Goal: Information Seeking & Learning: Learn about a topic

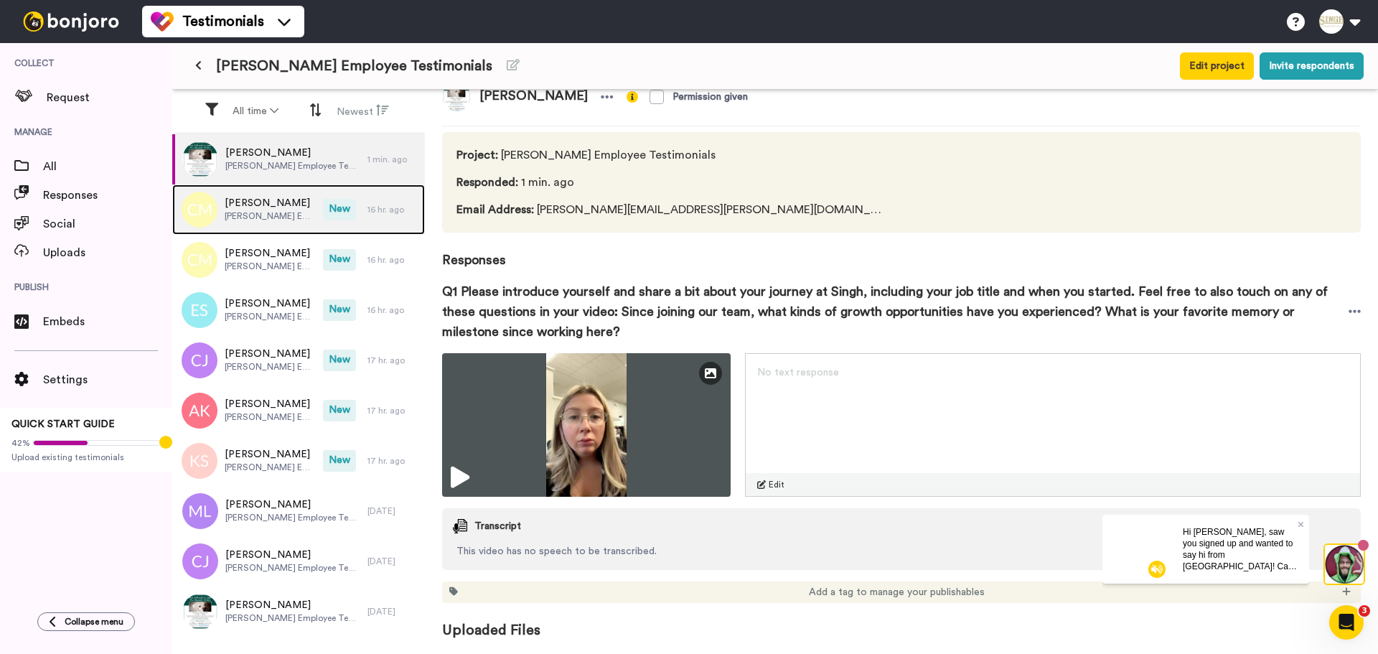
click at [276, 216] on span "[PERSON_NAME] Employee Testimonials" at bounding box center [270, 215] width 91 height 11
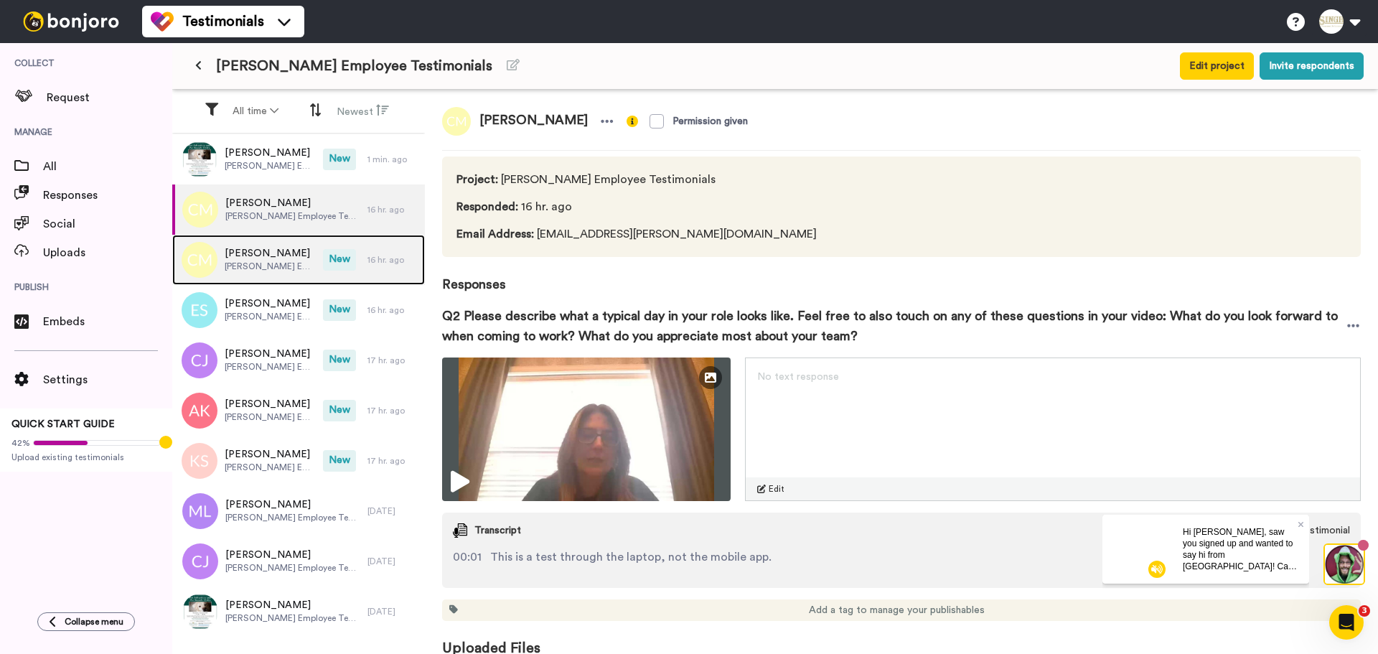
click at [250, 267] on span "[PERSON_NAME] Employee Testimonials" at bounding box center [270, 265] width 91 height 11
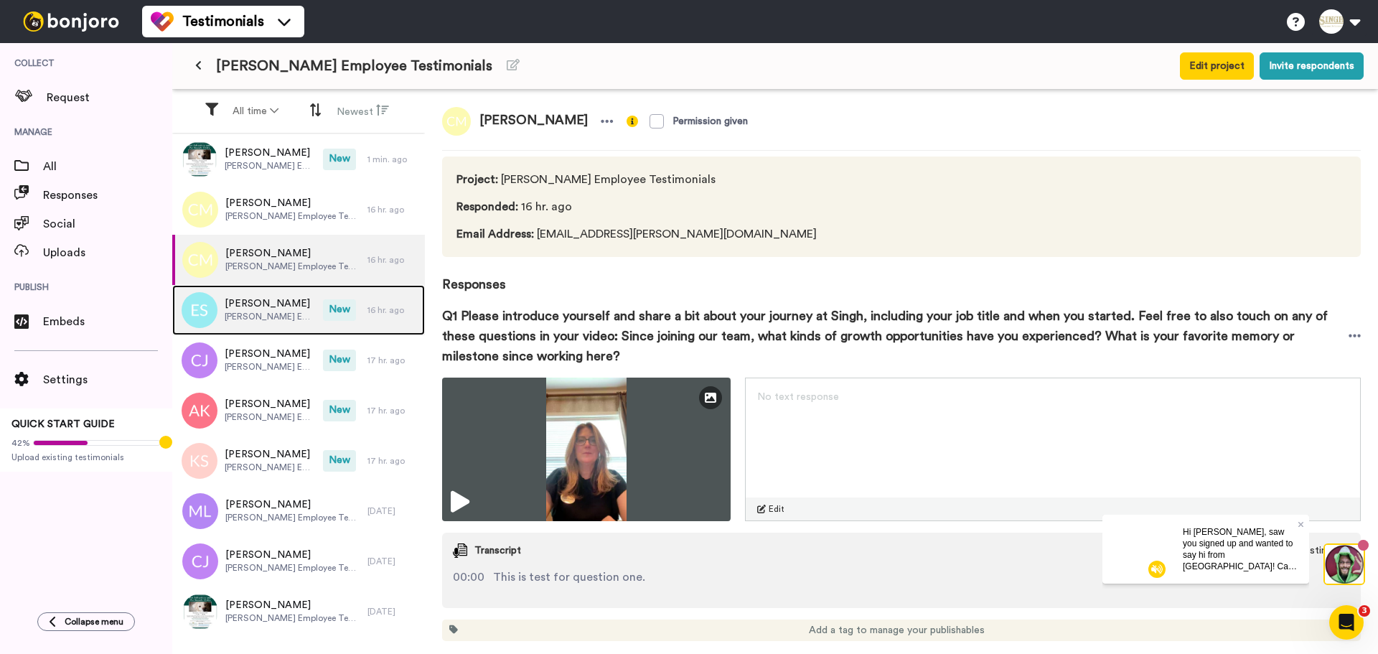
click at [290, 311] on span "[PERSON_NAME] Employee Testimonials" at bounding box center [270, 316] width 91 height 11
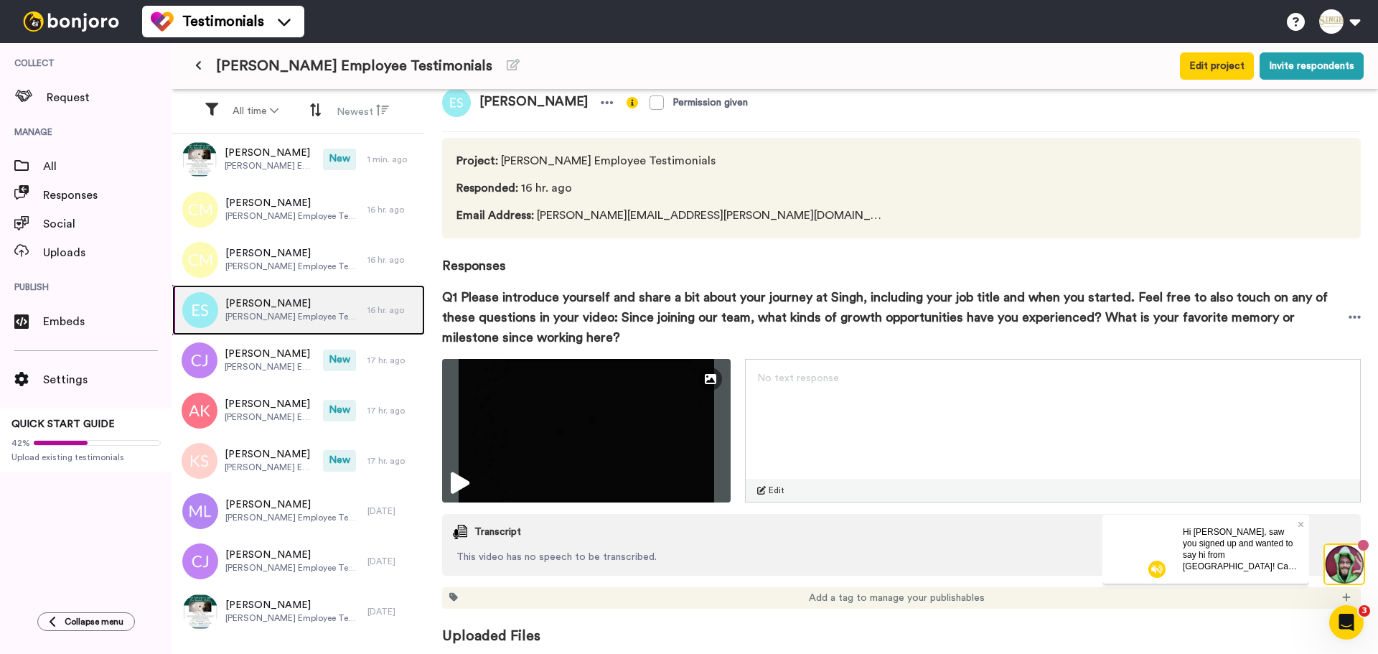
scroll to position [24, 0]
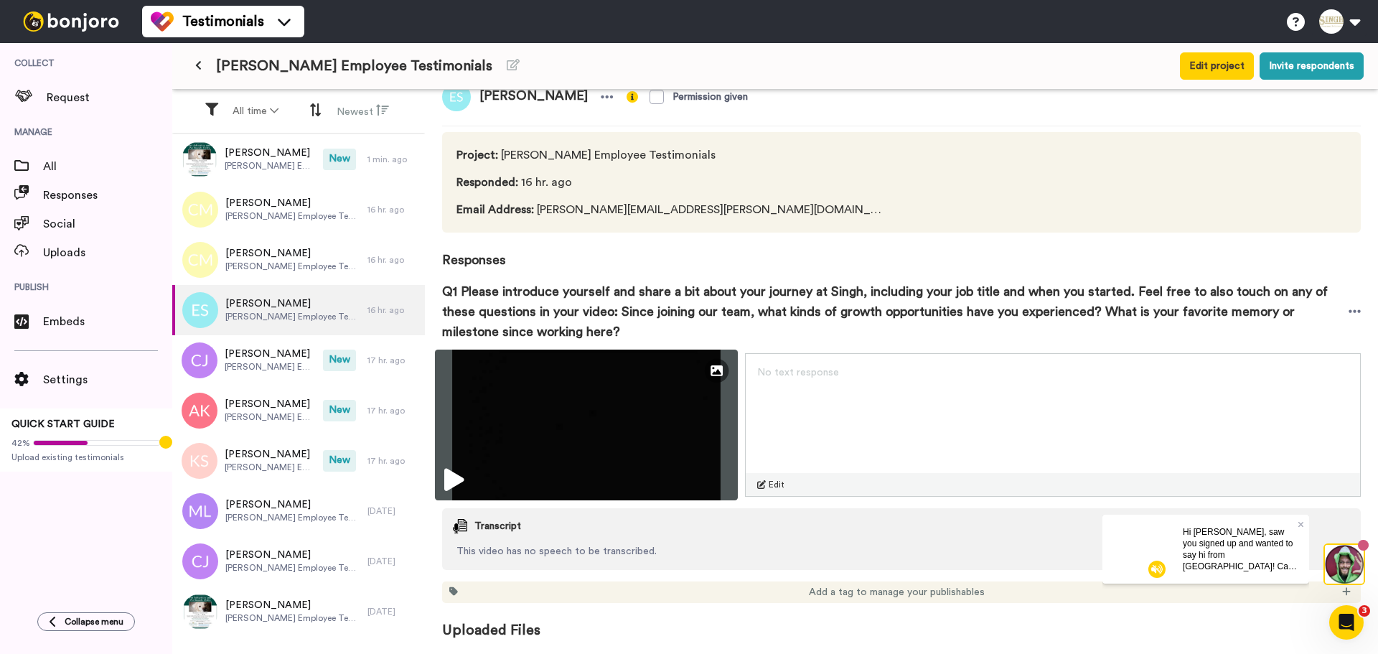
click at [474, 476] on img at bounding box center [586, 424] width 303 height 151
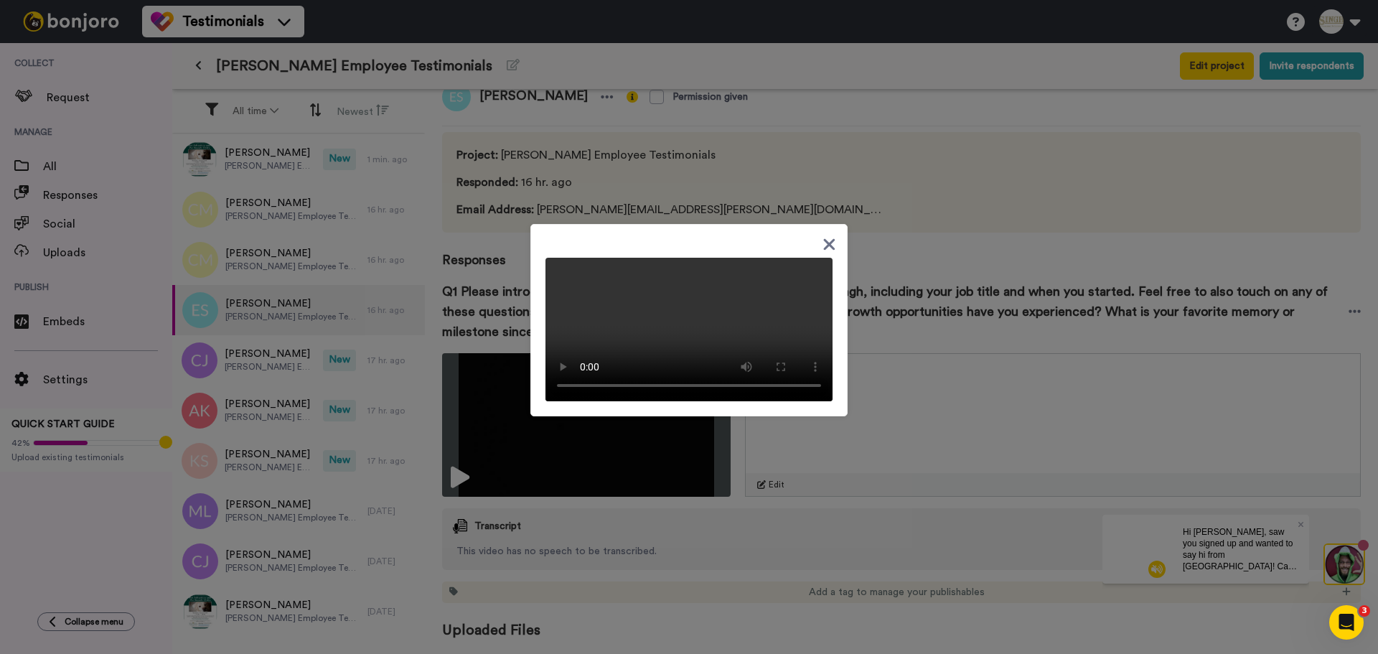
click at [822, 235] on icon at bounding box center [829, 244] width 14 height 18
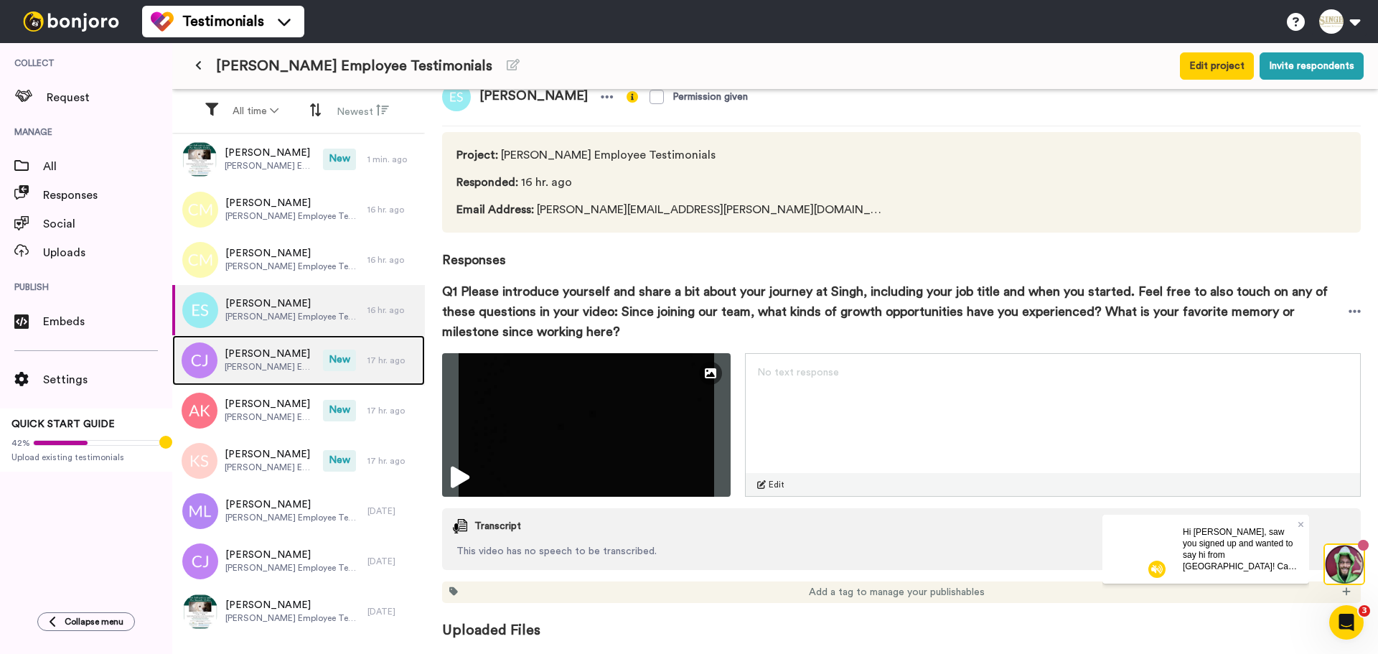
click at [242, 360] on span "[PERSON_NAME]" at bounding box center [270, 354] width 91 height 14
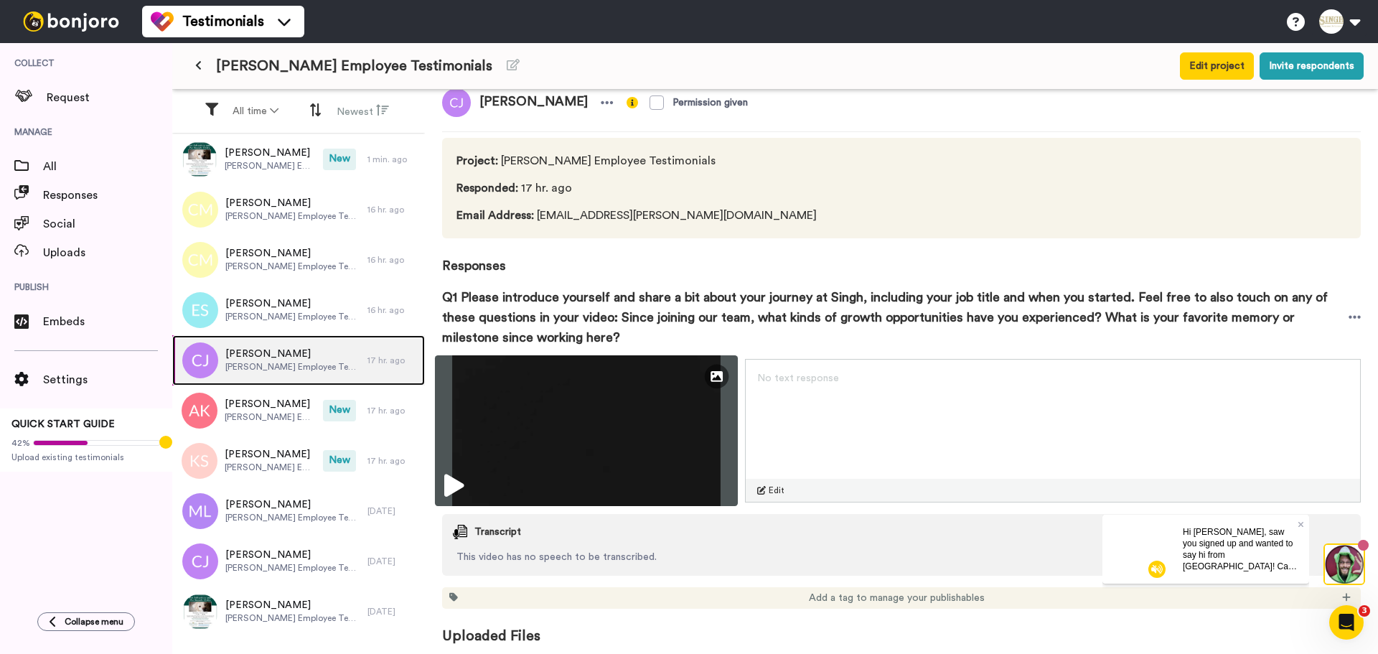
scroll to position [24, 0]
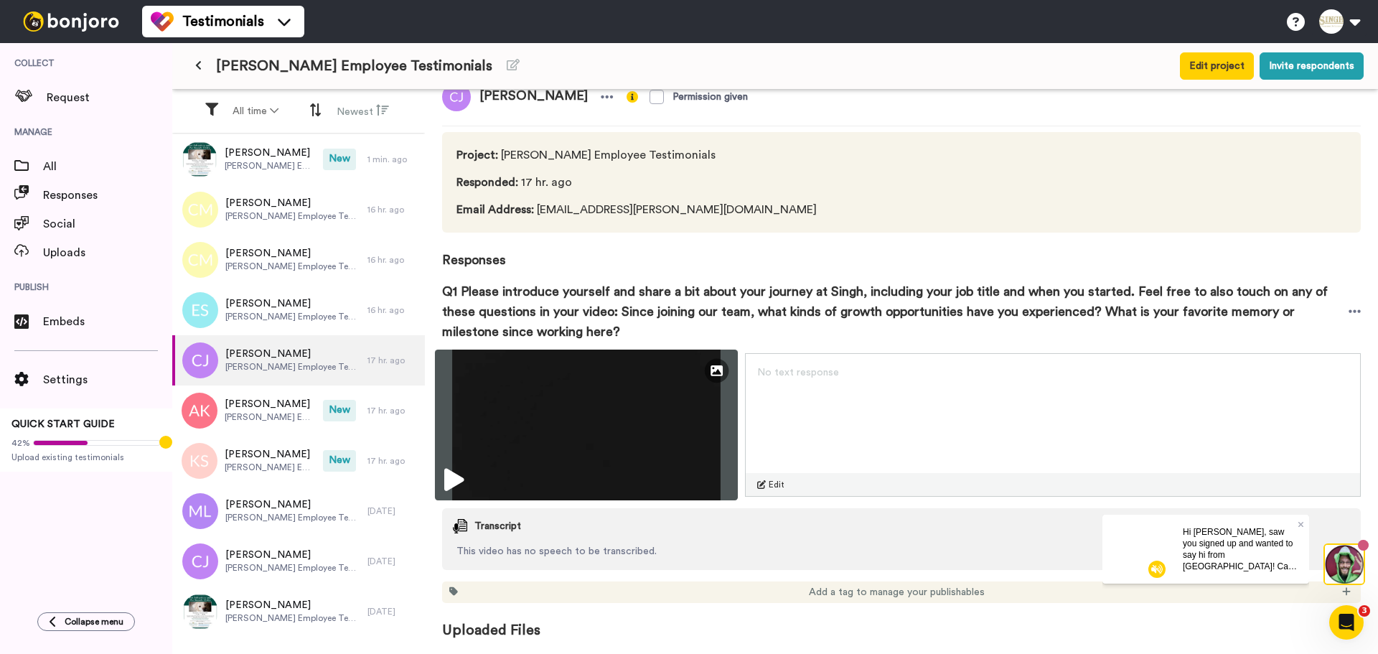
click at [459, 479] on icon at bounding box center [453, 480] width 19 height 23
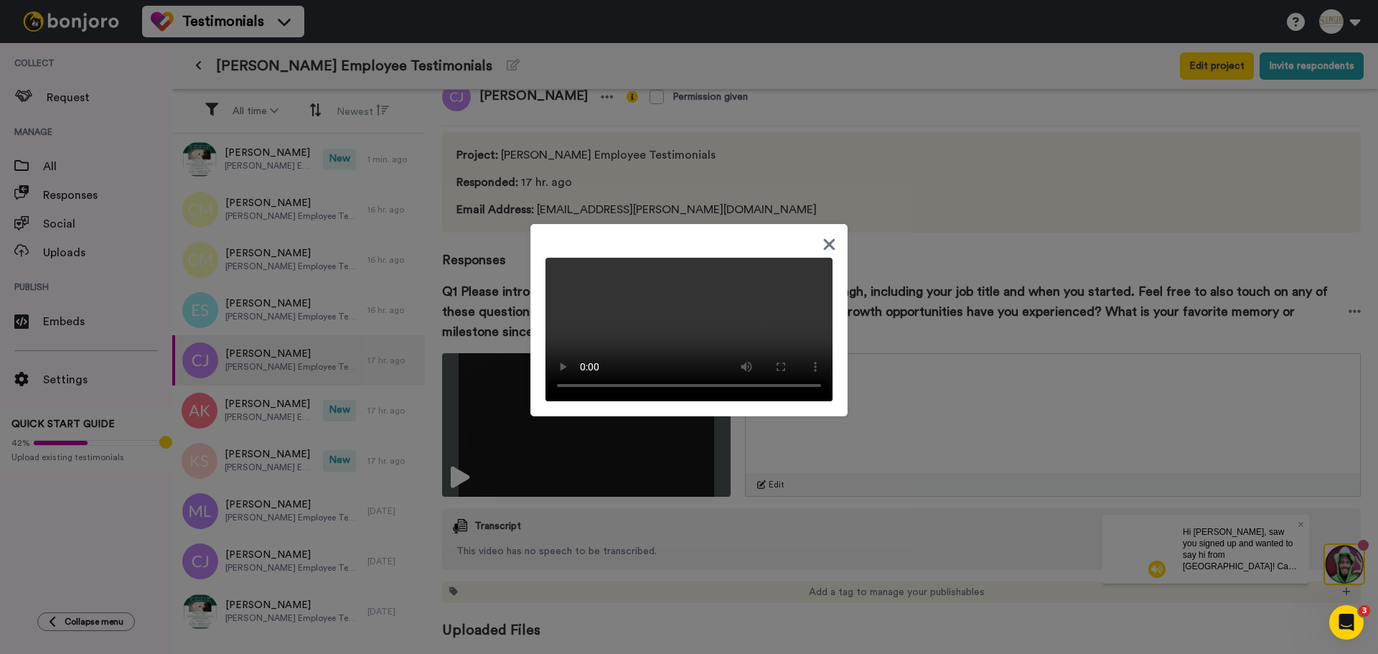
click at [830, 235] on icon at bounding box center [829, 244] width 14 height 18
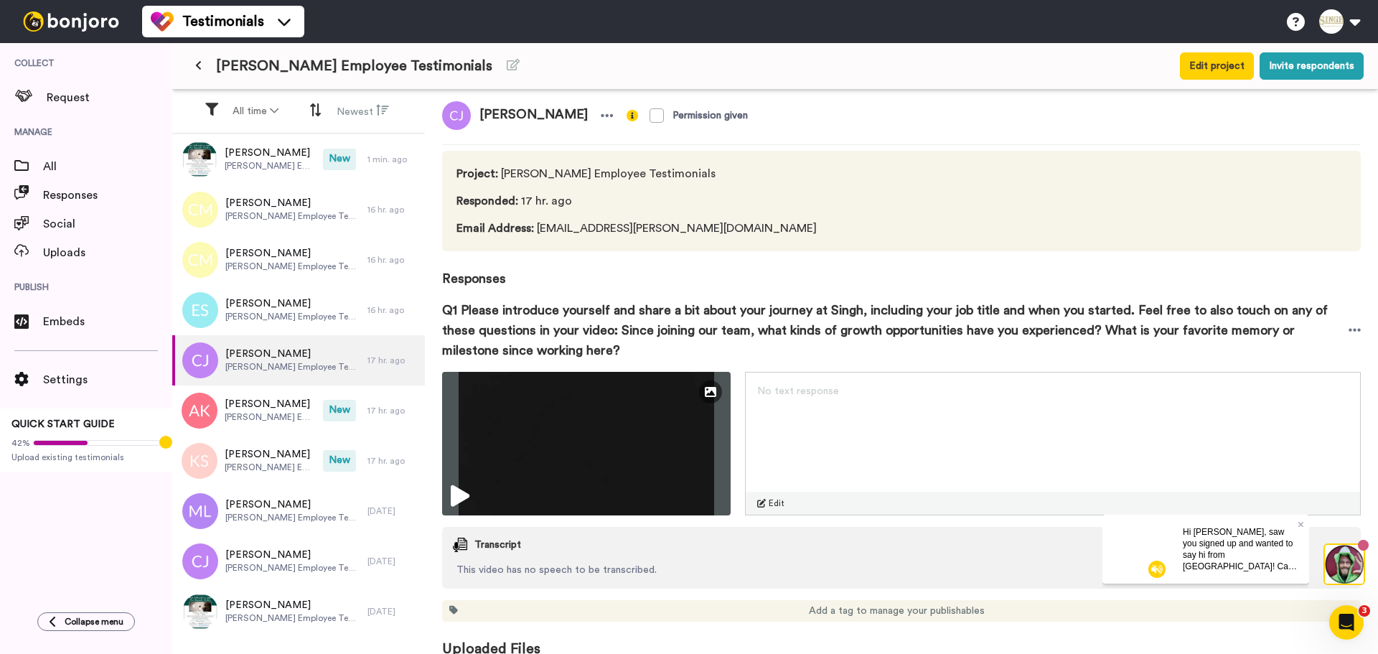
scroll to position [0, 0]
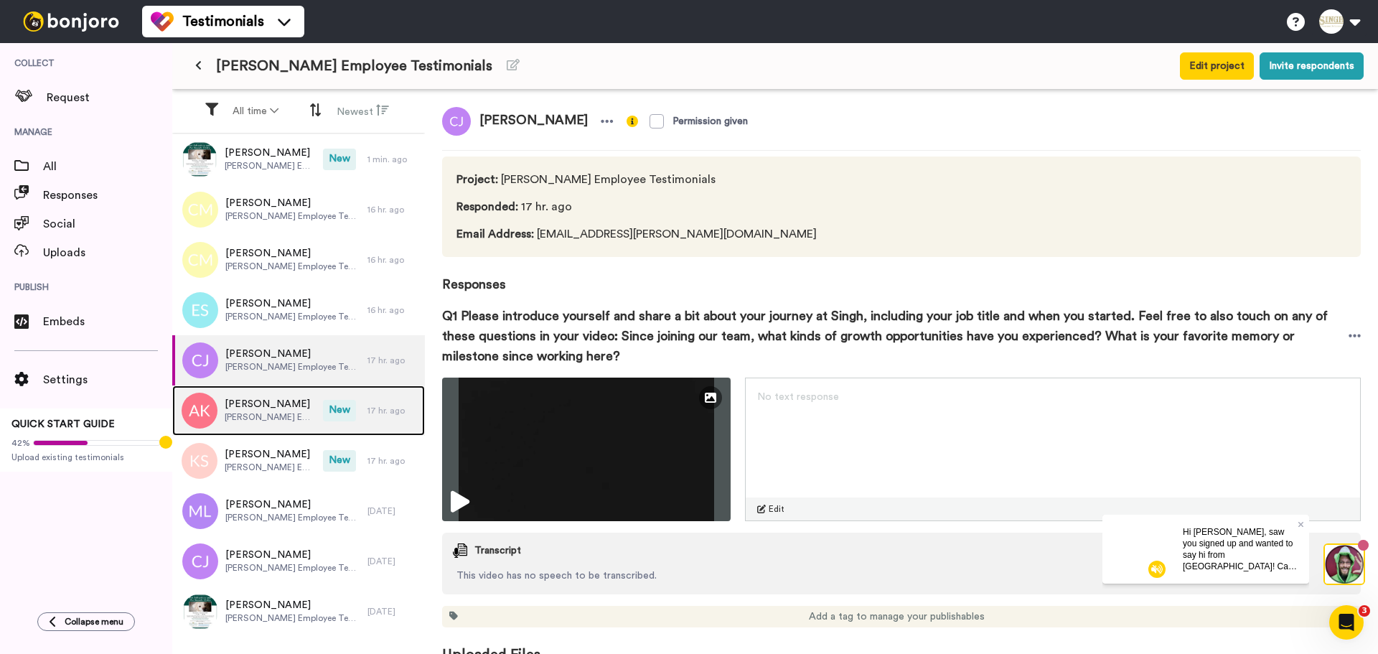
click at [279, 410] on span "[PERSON_NAME]" at bounding box center [270, 404] width 91 height 14
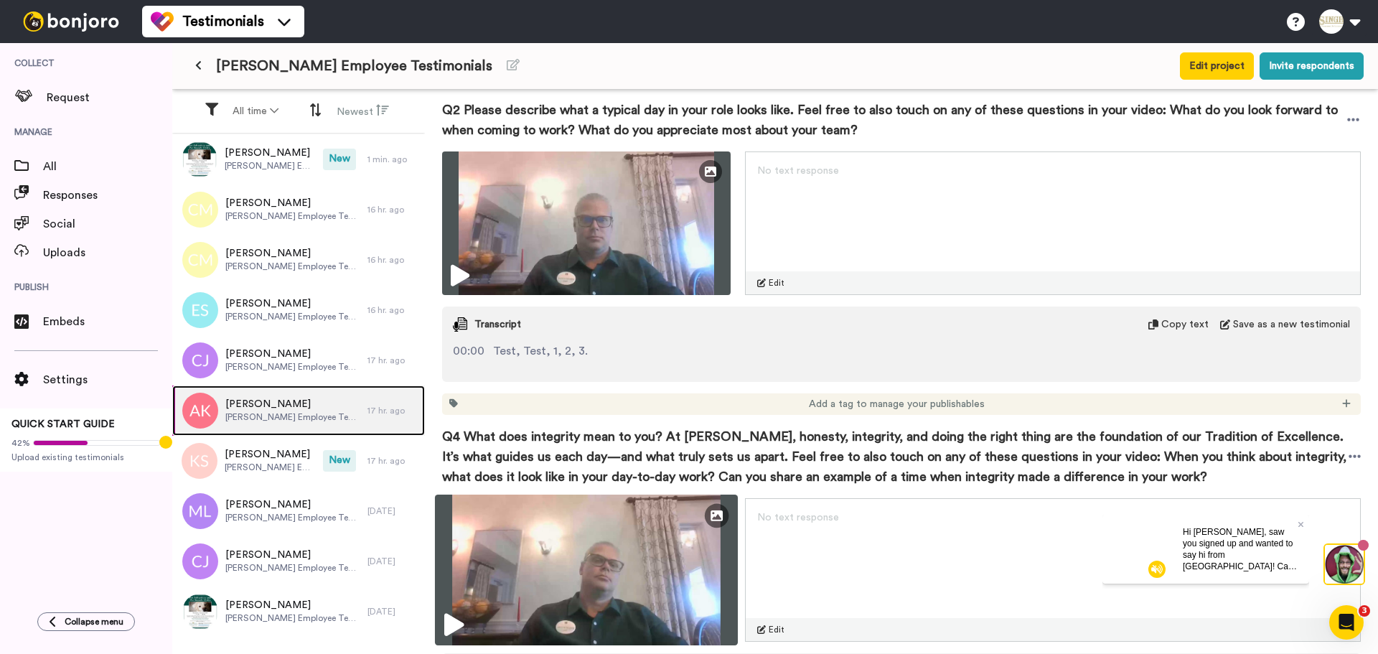
scroll to position [757, 0]
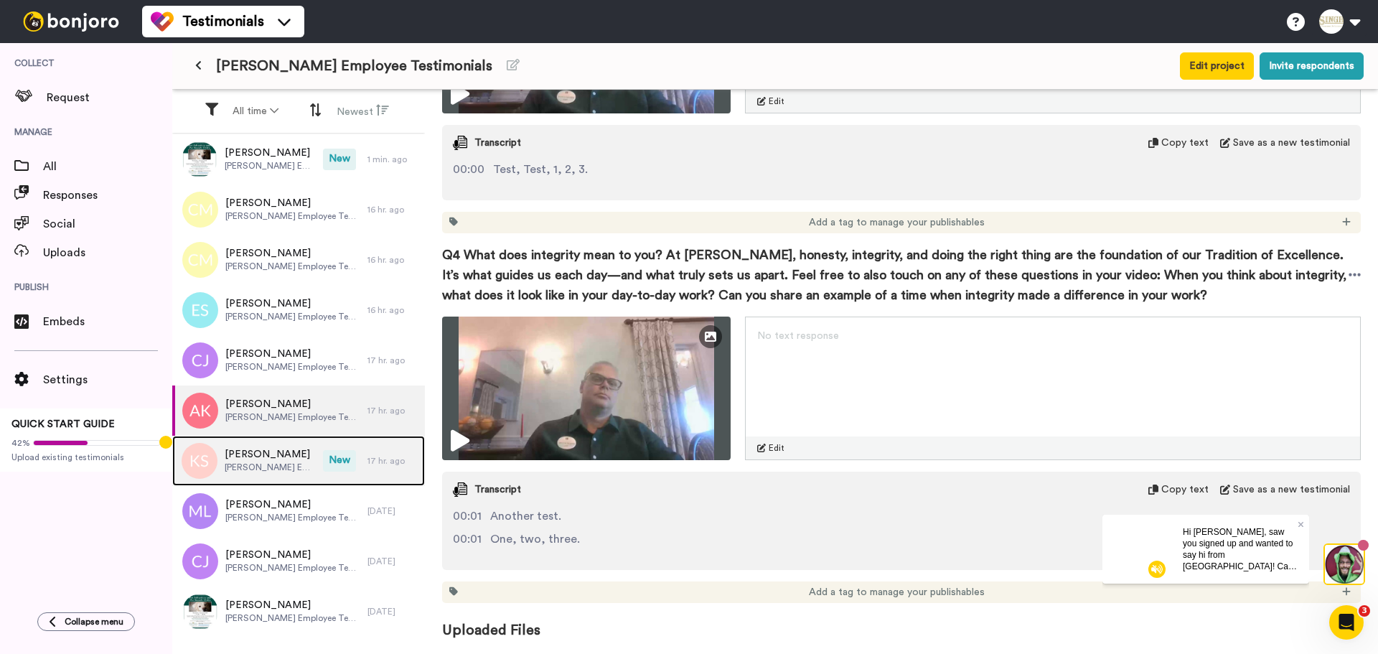
click at [274, 464] on span "[PERSON_NAME] Employee Testimonials" at bounding box center [270, 466] width 91 height 11
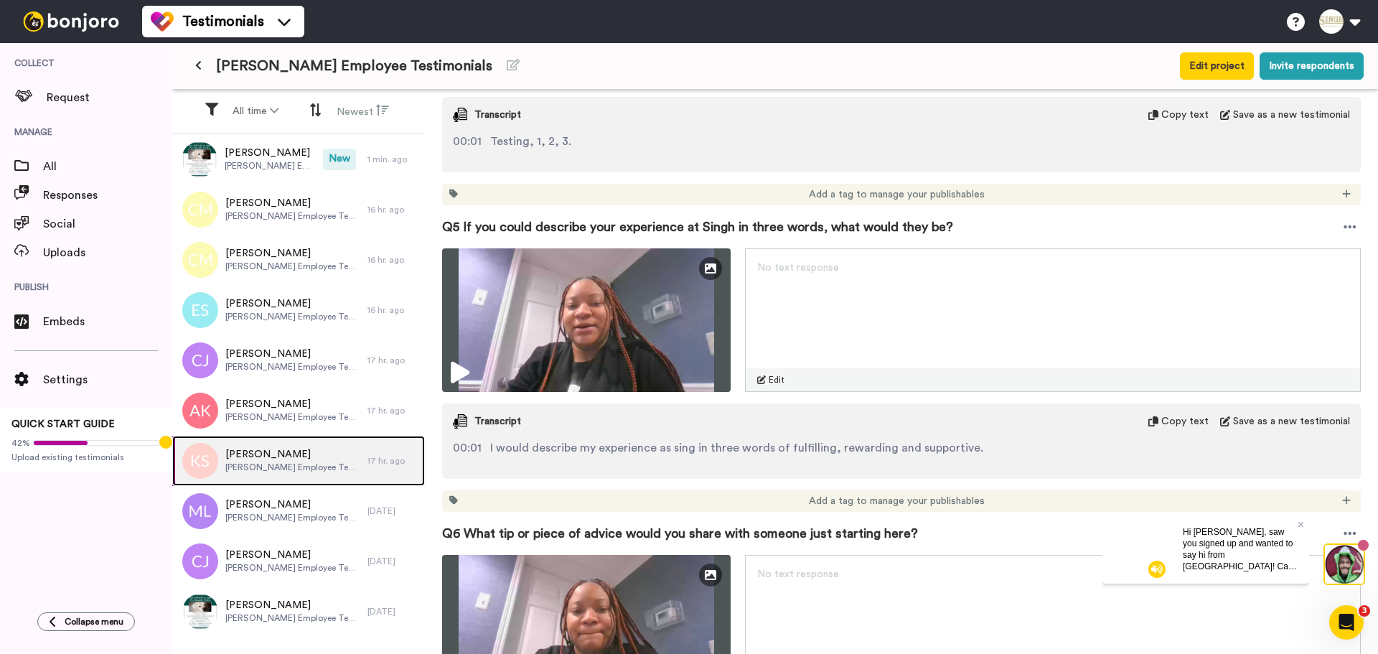
scroll to position [1650, 0]
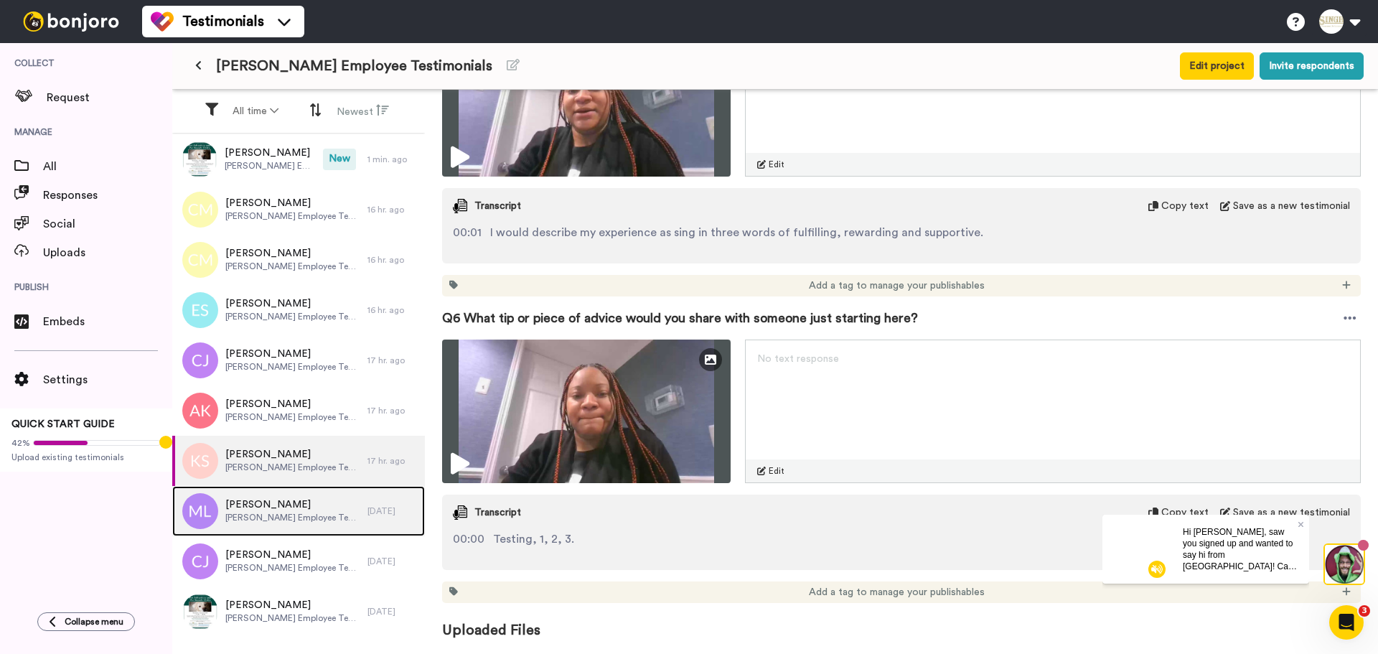
click at [309, 531] on div "Maya Lewis Singh Employee Testimonials" at bounding box center [269, 511] width 195 height 50
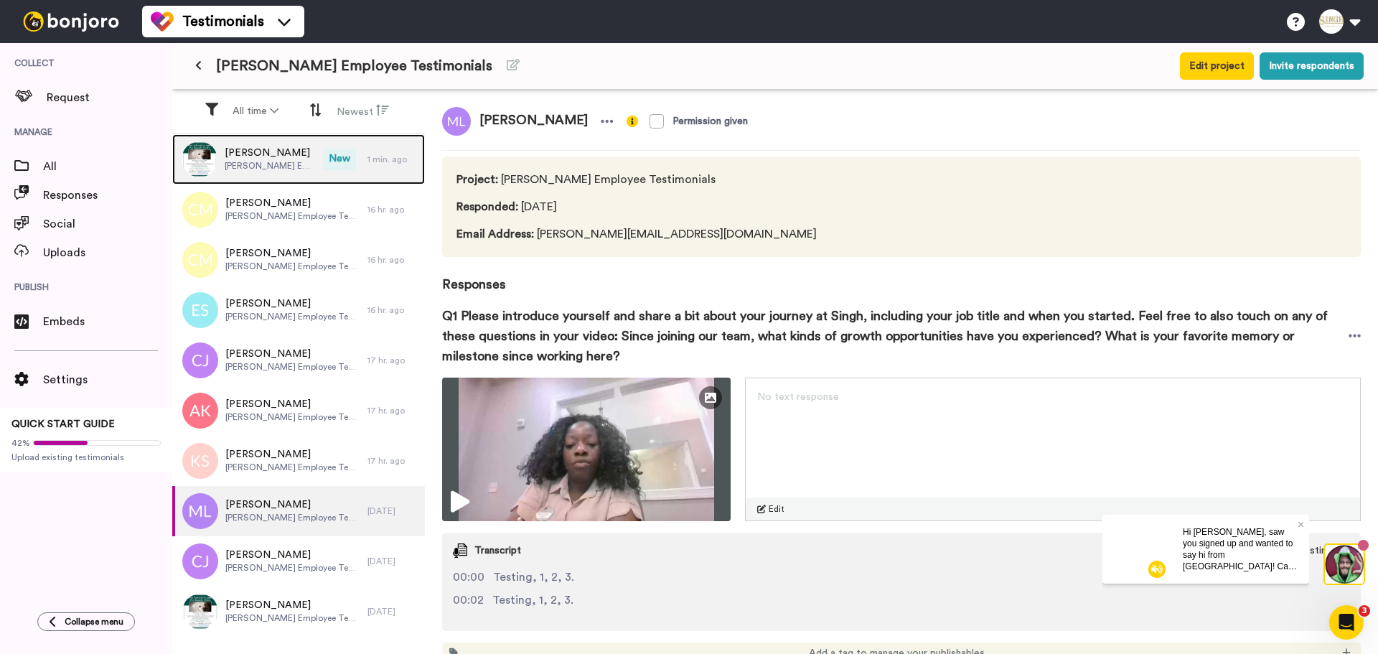
click at [296, 167] on span "[PERSON_NAME] Employee Testimonials" at bounding box center [270, 165] width 91 height 11
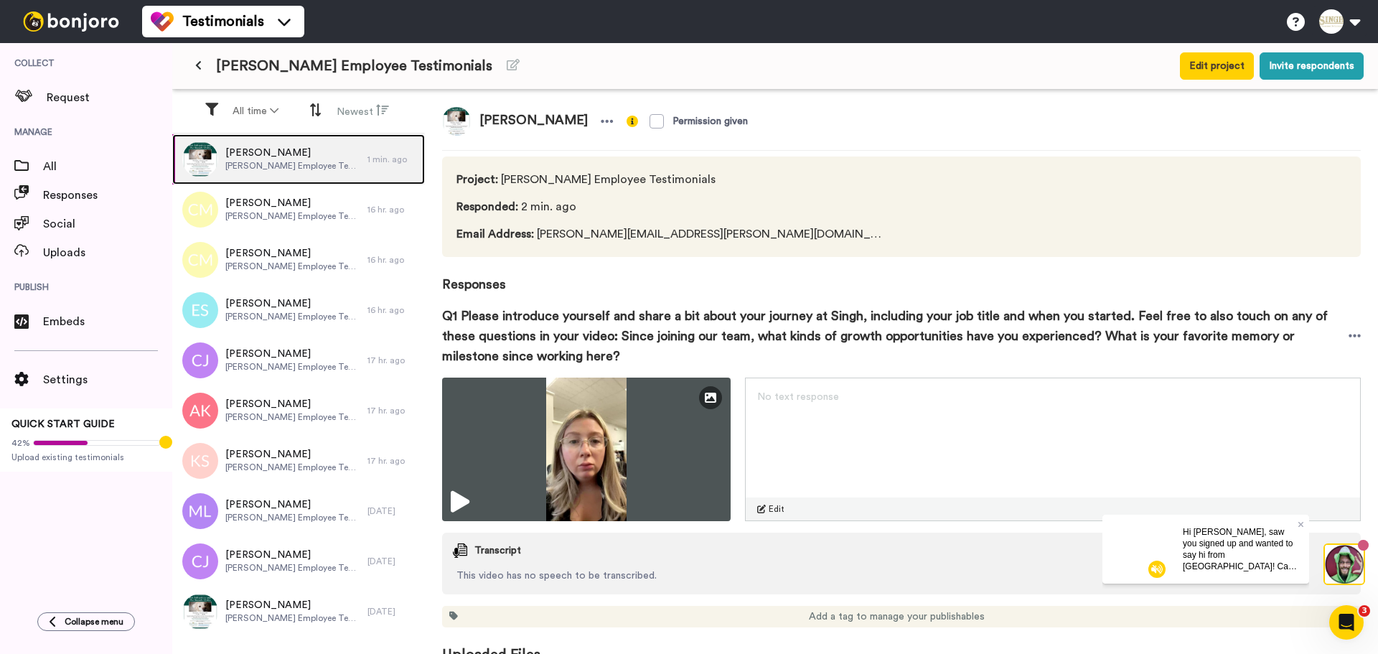
click at [207, 157] on img at bounding box center [200, 159] width 36 height 36
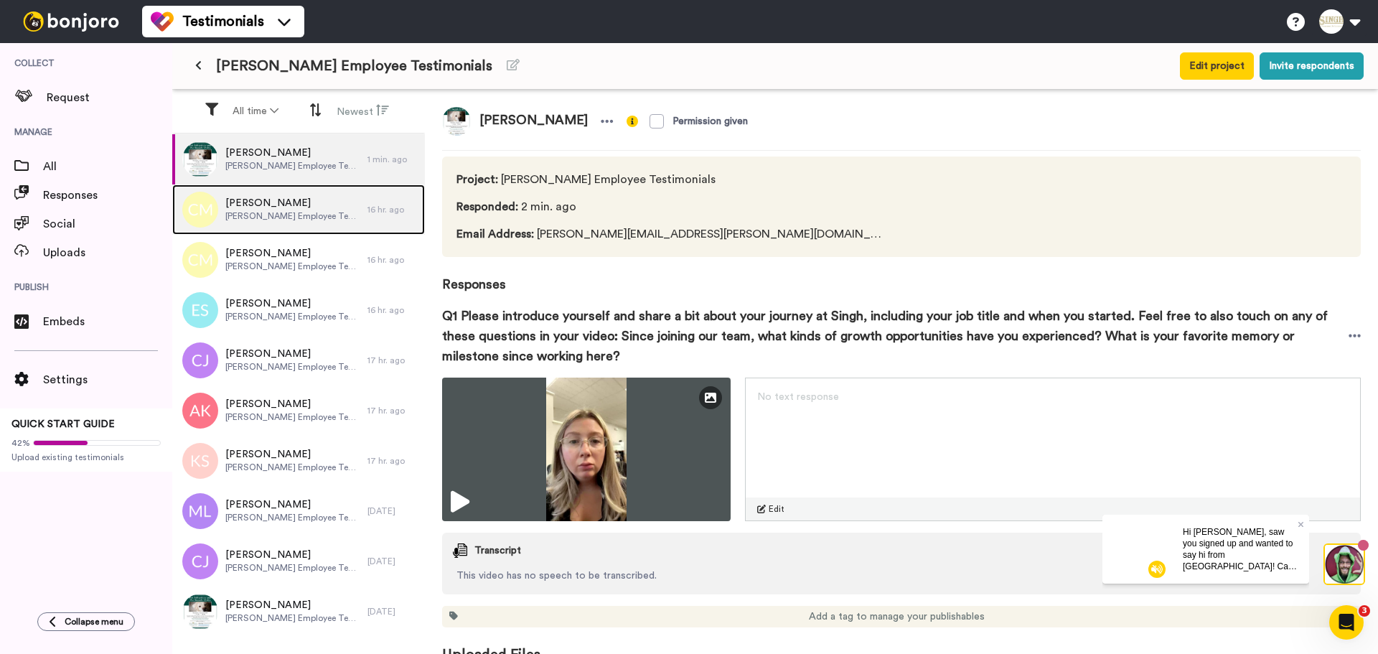
click at [256, 212] on span "[PERSON_NAME] Employee Testimonials" at bounding box center [292, 215] width 135 height 11
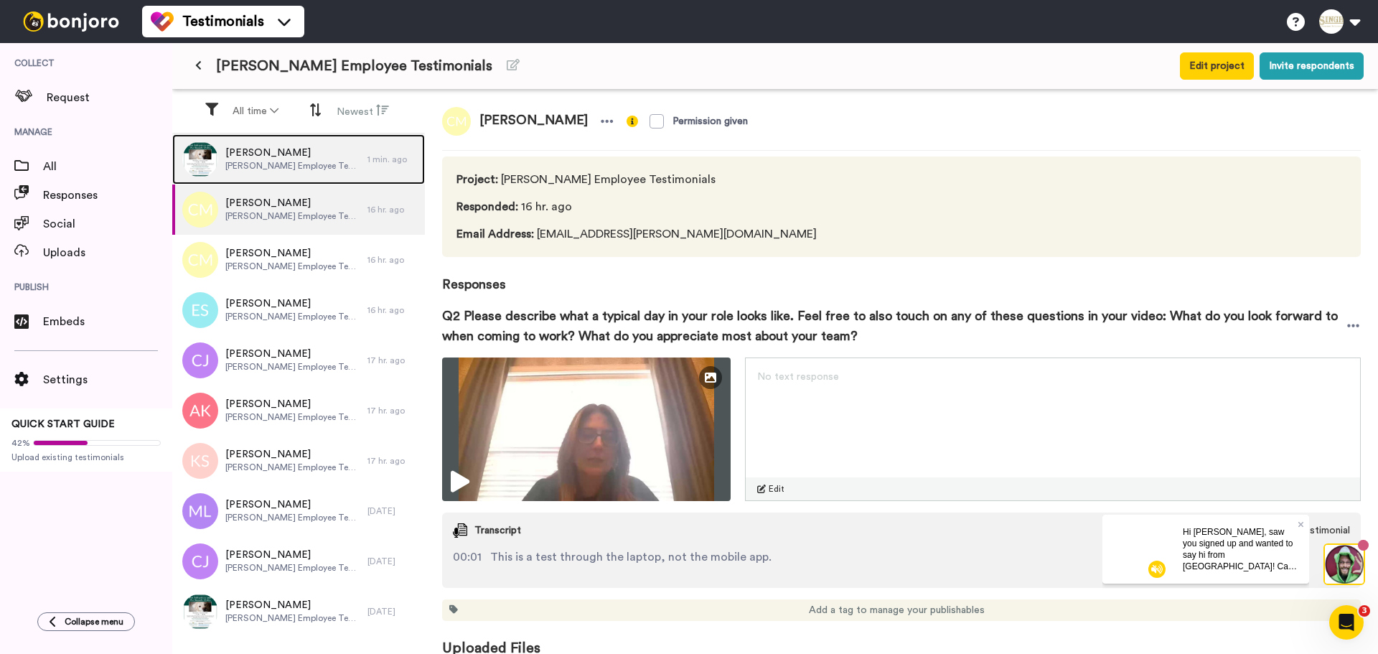
click at [264, 166] on span "[PERSON_NAME] Employee Testimonials" at bounding box center [292, 165] width 135 height 11
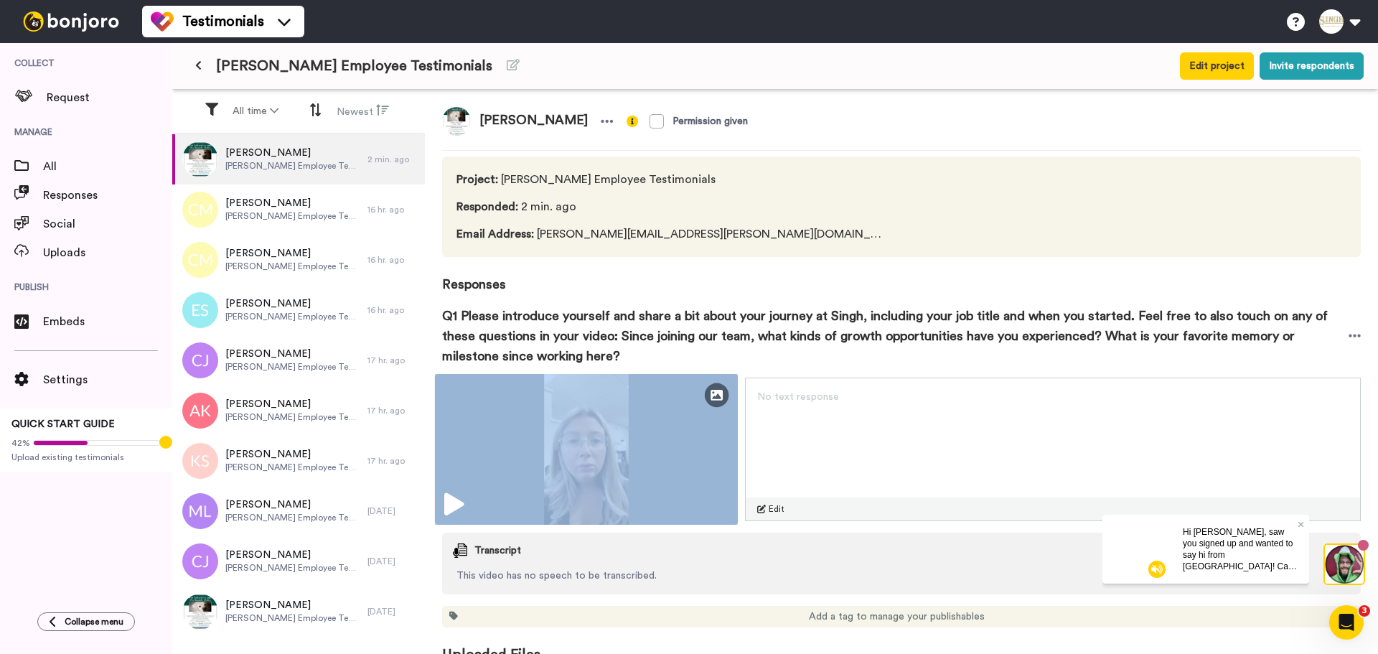
drag, startPoint x: 0, startPoint y: 0, endPoint x: 669, endPoint y: 463, distance: 813.3
click at [669, 463] on div "Edit Thumbnail" at bounding box center [586, 449] width 303 height 151
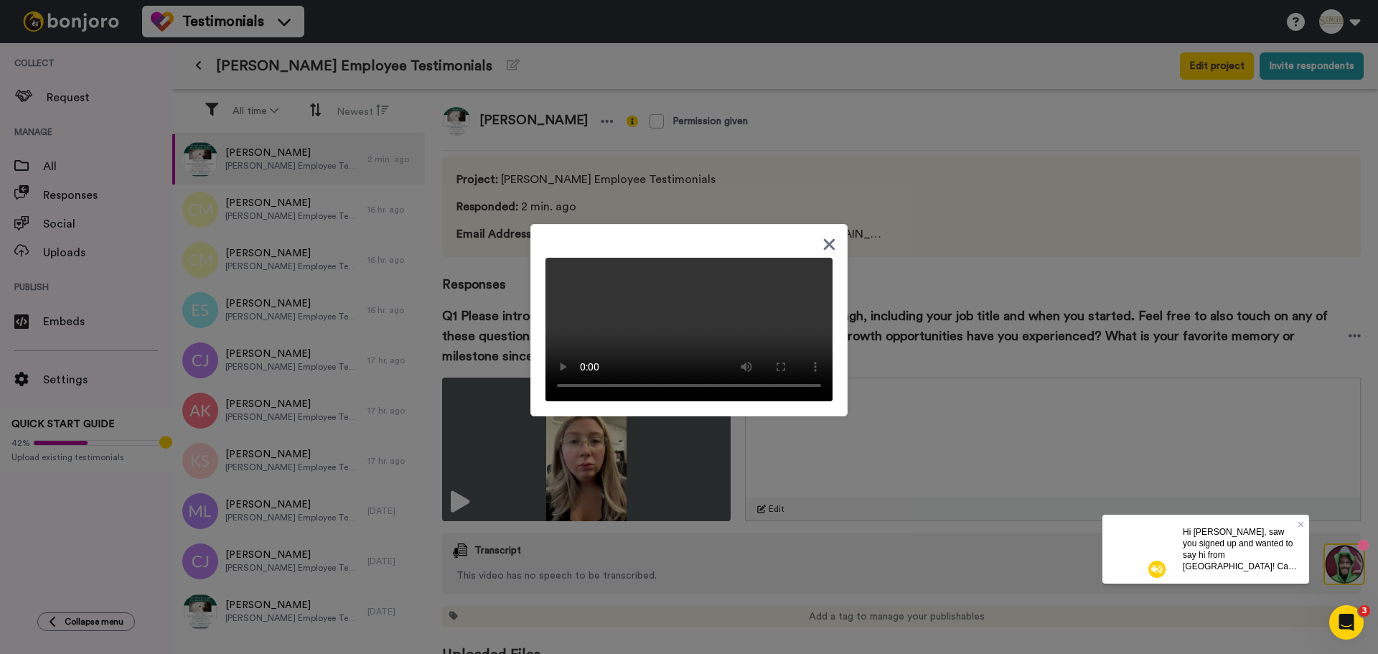
click at [667, 464] on div at bounding box center [689, 327] width 1378 height 654
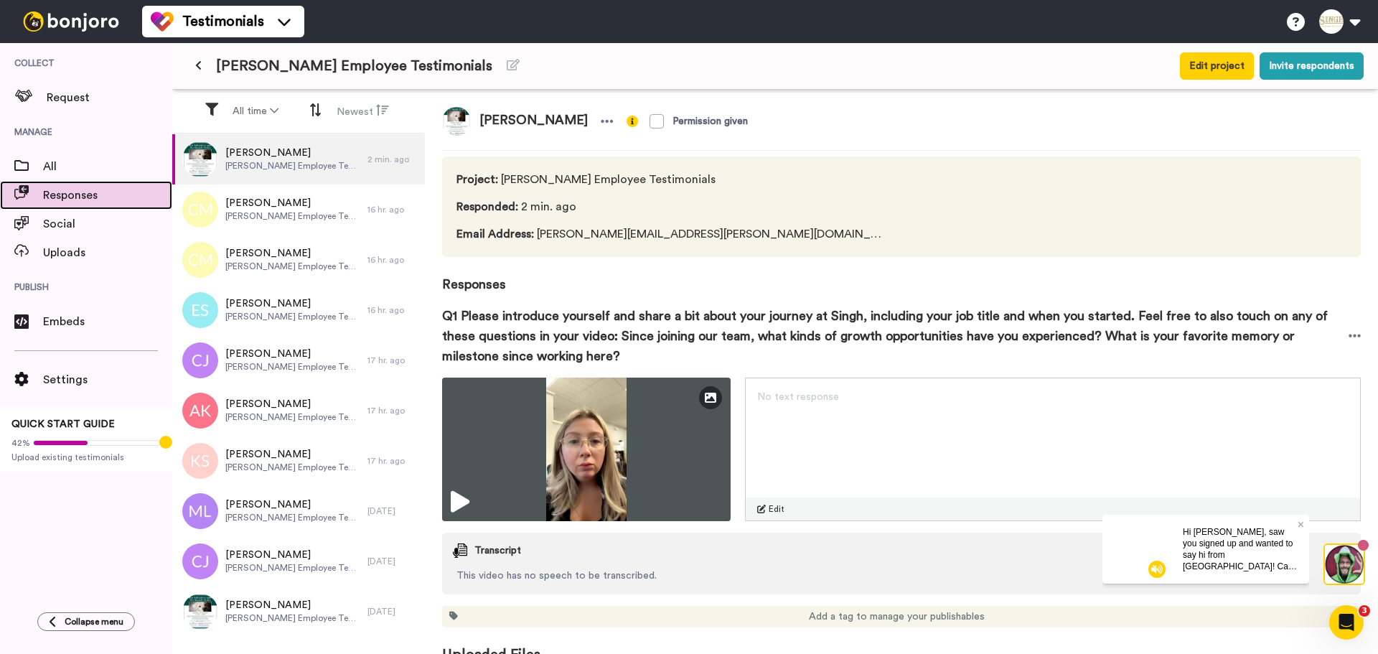
click at [48, 193] on span "Responses" at bounding box center [107, 195] width 129 height 17
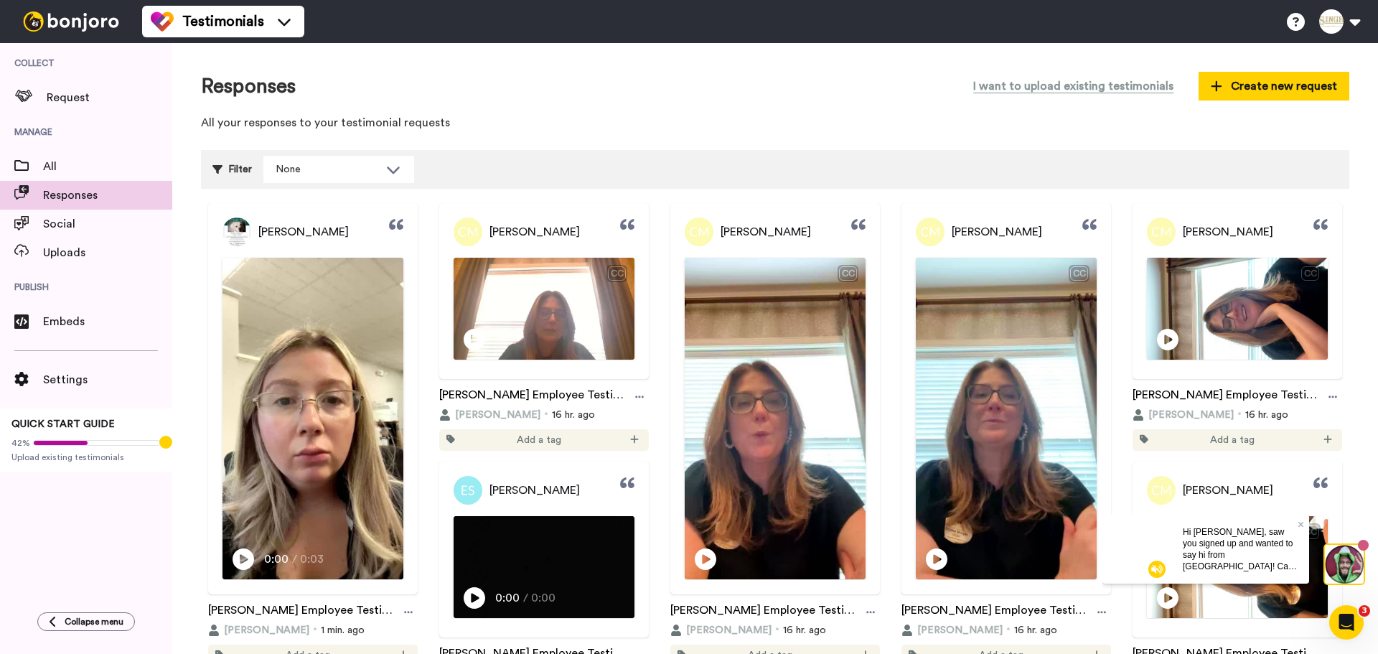
scroll to position [144, 0]
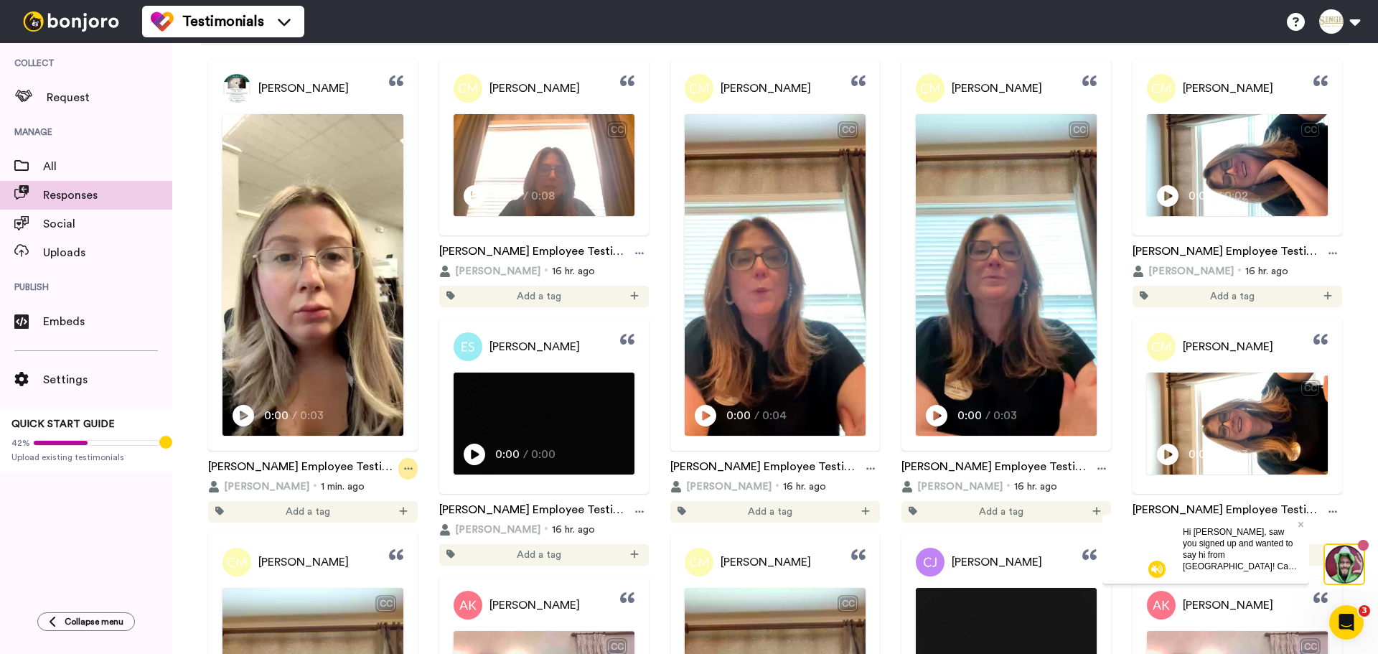
click at [407, 467] on icon at bounding box center [408, 469] width 9 height 10
click at [380, 514] on div "Edit" at bounding box center [377, 517] width 86 height 14
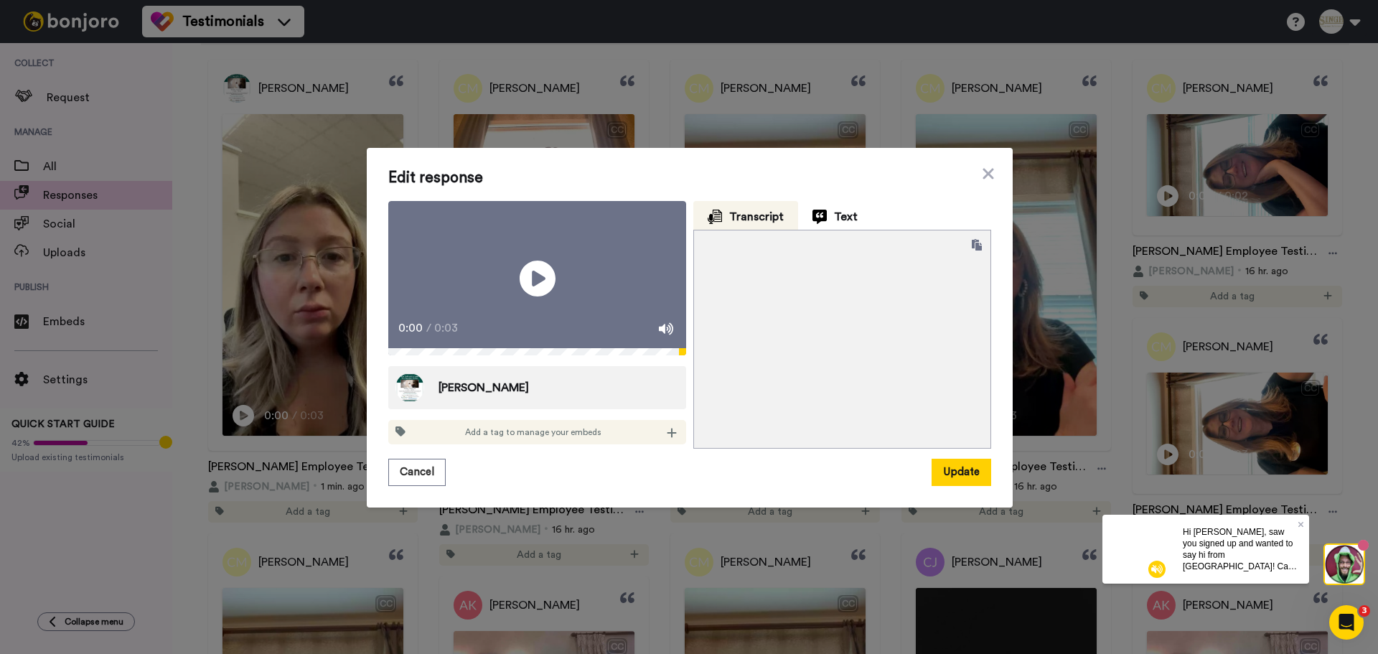
click at [506, 348] on div "0:00 / 0:03" at bounding box center [537, 333] width 298 height 30
click at [982, 169] on icon at bounding box center [987, 174] width 11 height 11
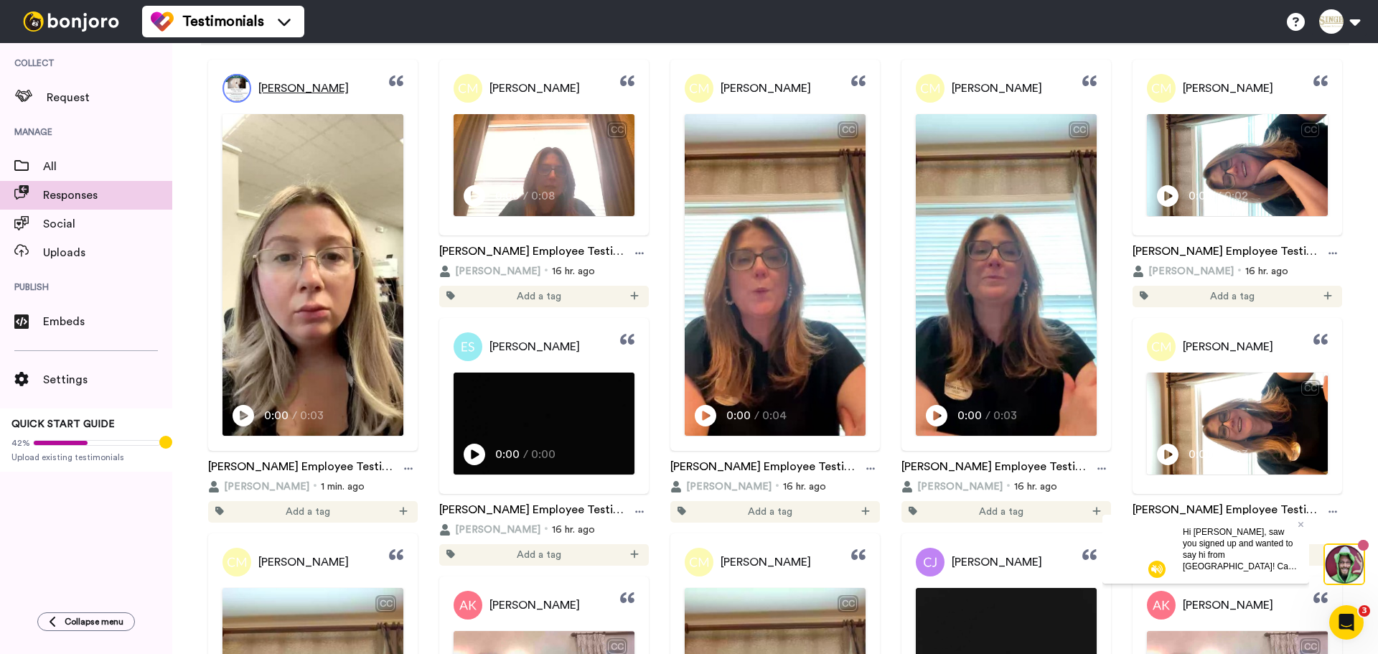
click at [283, 77] on link "[PERSON_NAME]" at bounding box center [285, 88] width 126 height 29
click at [287, 90] on span "[PERSON_NAME]" at bounding box center [303, 88] width 90 height 17
click at [230, 91] on img at bounding box center [236, 88] width 29 height 29
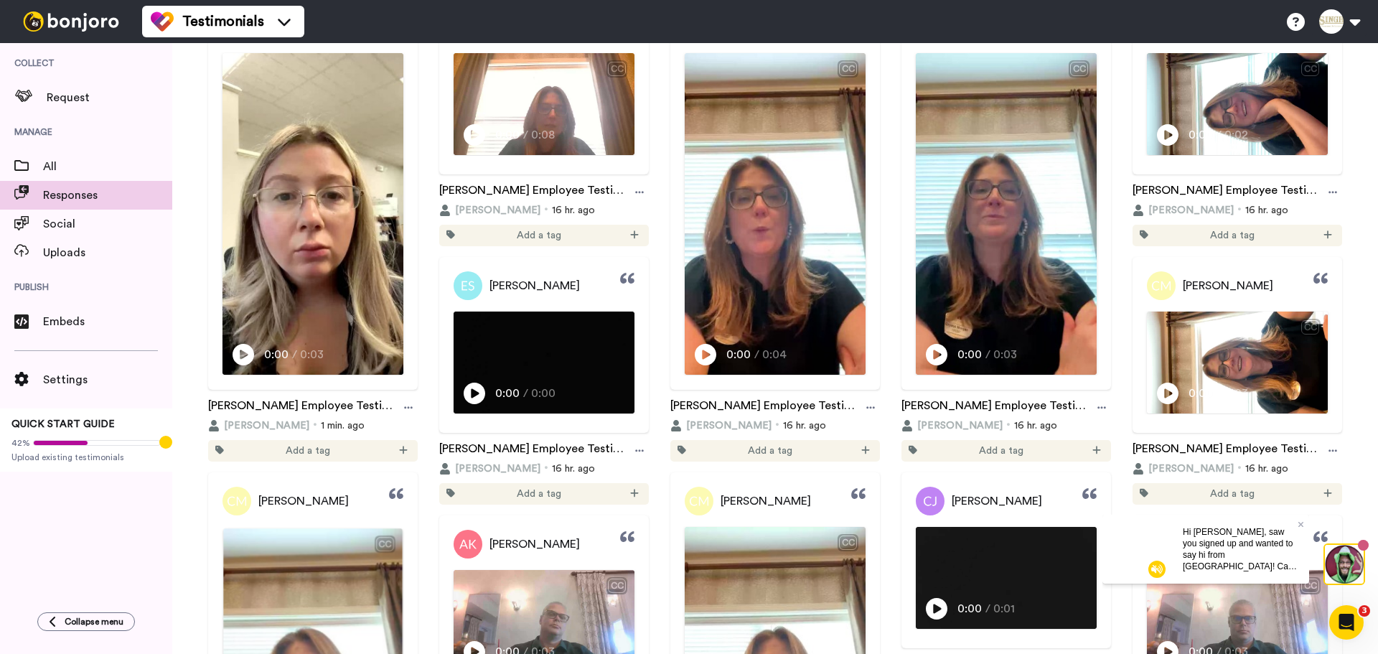
scroll to position [287, 0]
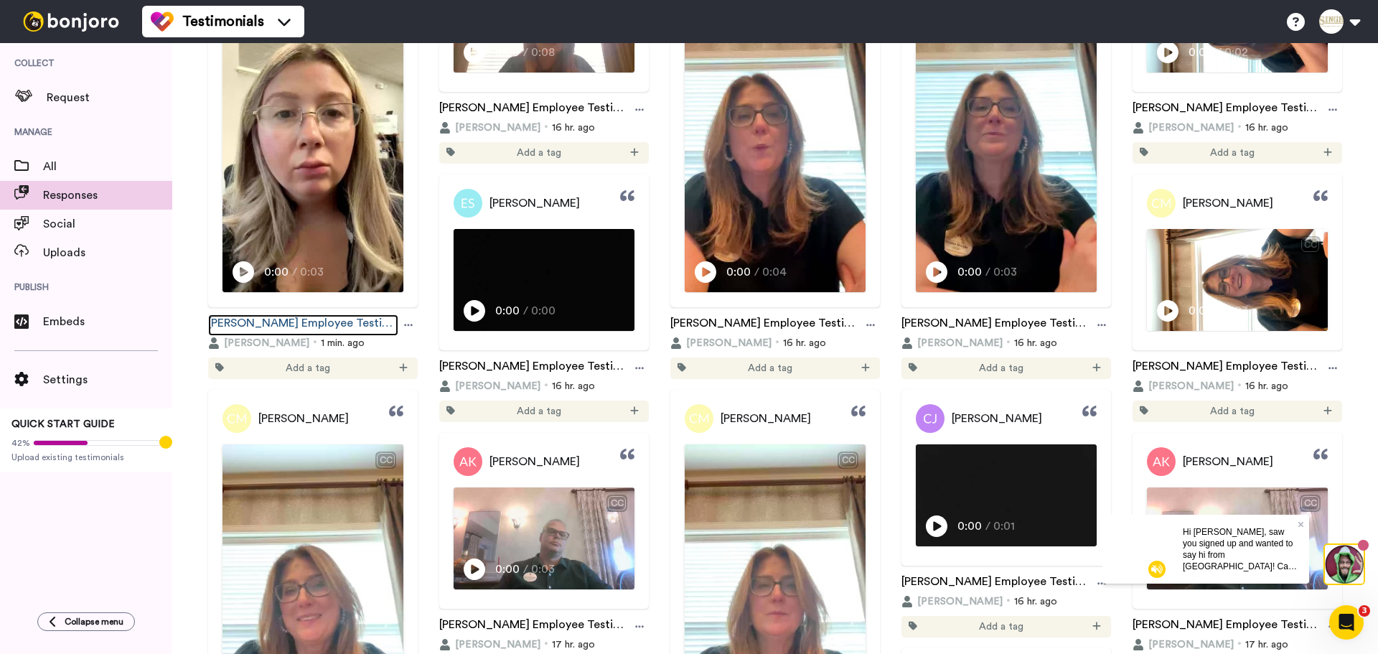
click at [234, 317] on link "[PERSON_NAME] Employee Testimonials" at bounding box center [303, 325] width 190 height 22
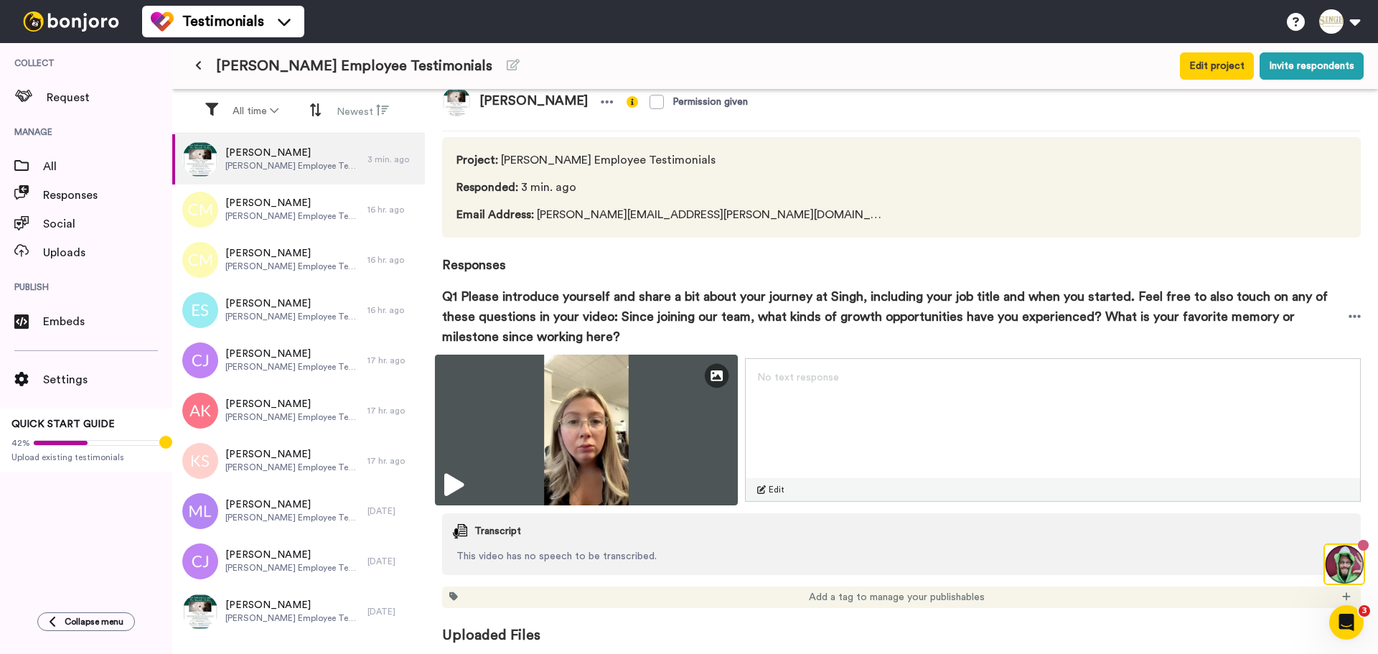
scroll to position [24, 0]
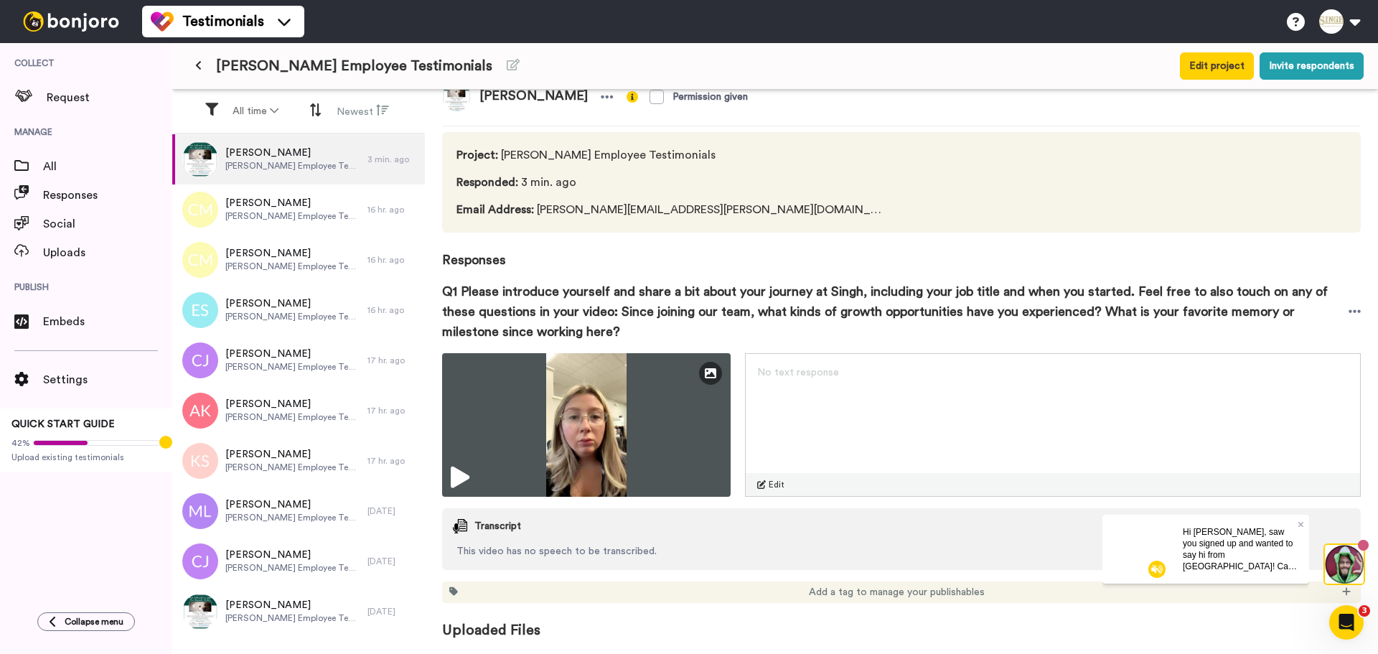
click at [778, 486] on span "Edit" at bounding box center [776, 484] width 16 height 11
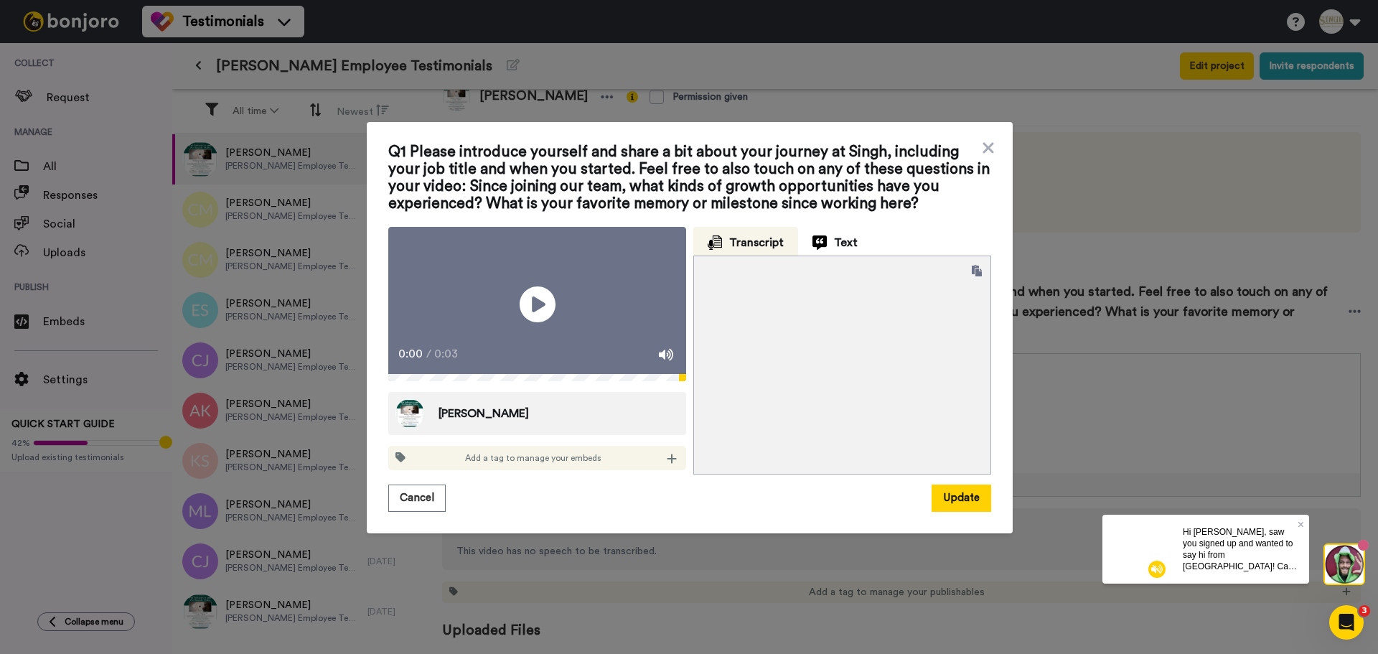
click at [494, 328] on video at bounding box center [537, 304] width 298 height 154
click at [984, 139] on icon at bounding box center [988, 147] width 14 height 17
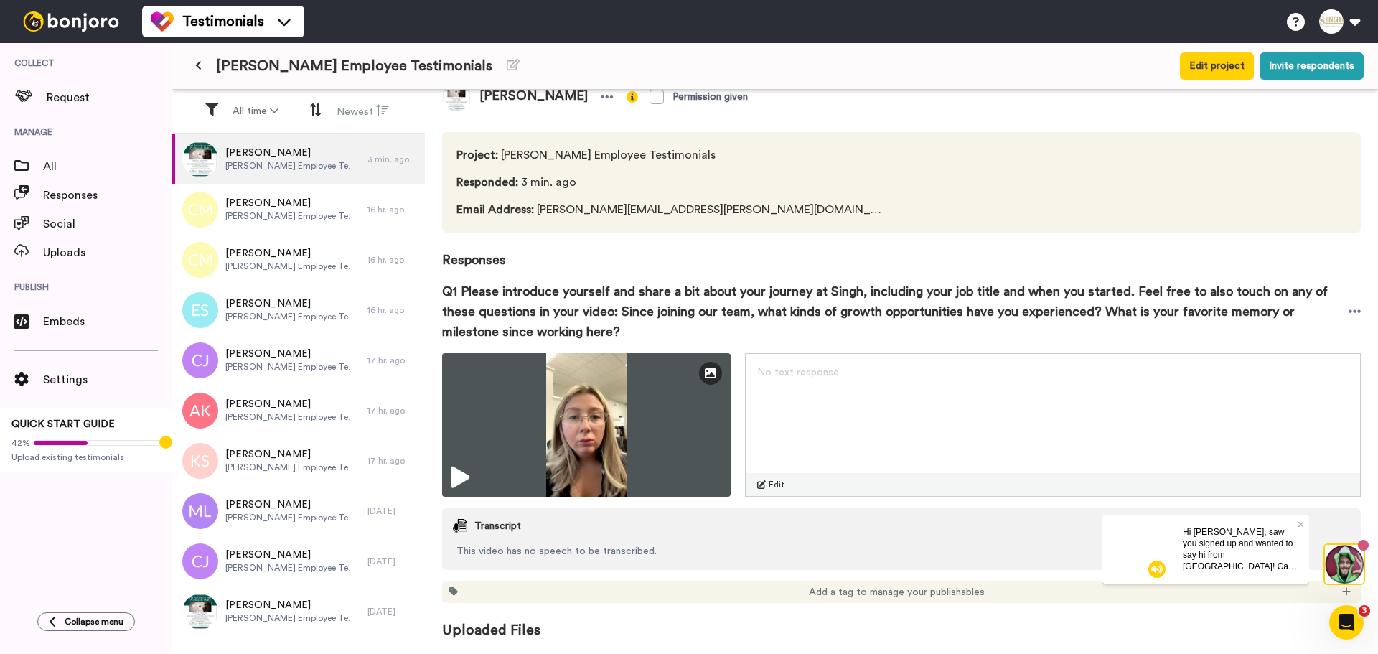
scroll to position [0, 0]
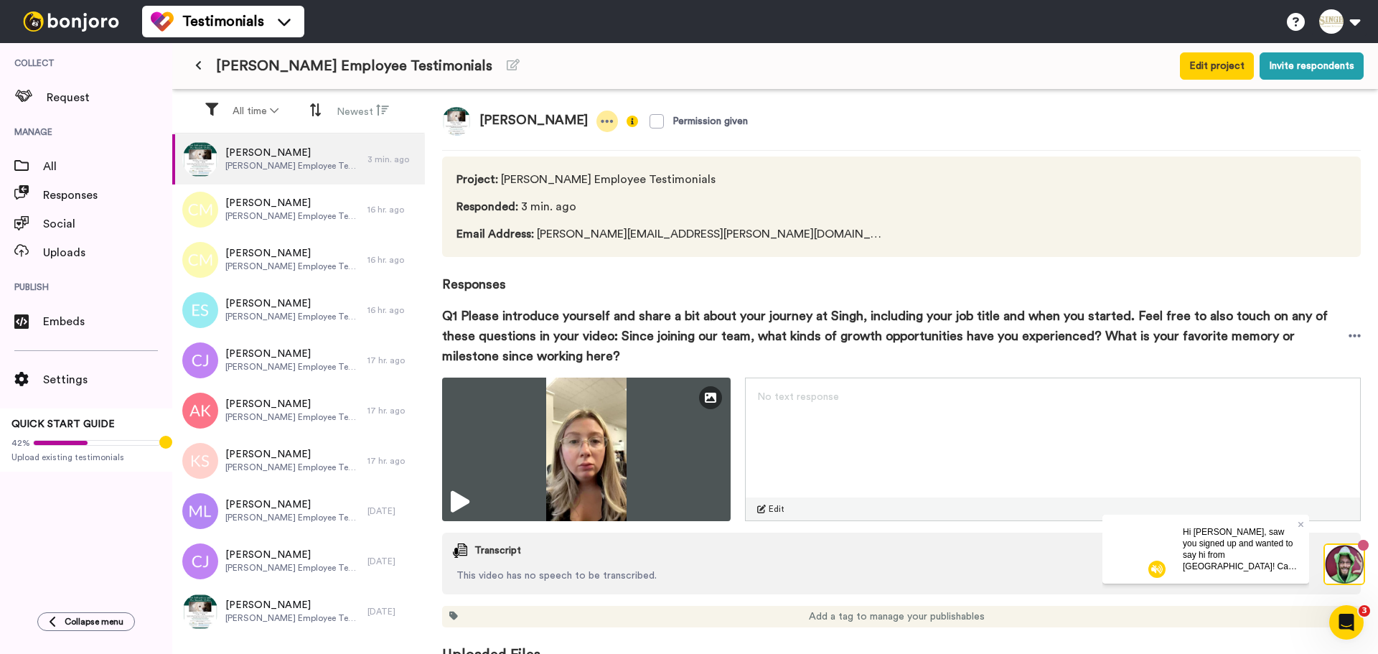
click at [601, 119] on icon at bounding box center [607, 121] width 13 height 14
click at [838, 109] on div "Sara flanders Permission given" at bounding box center [901, 121] width 918 height 29
